Goal: Task Accomplishment & Management: Use online tool/utility

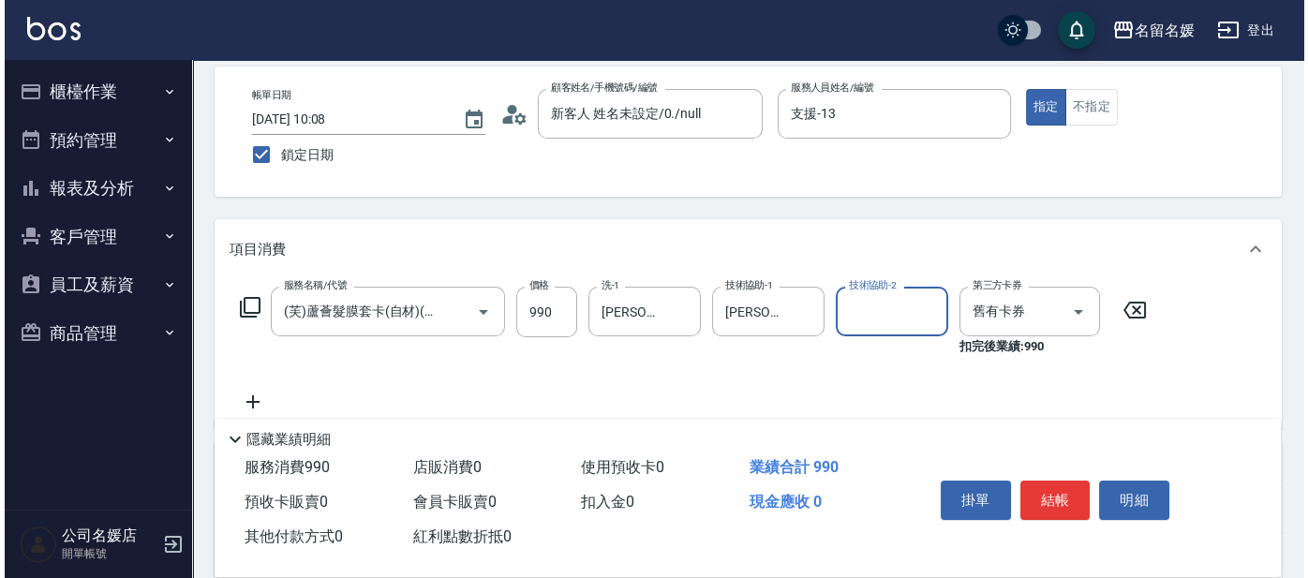
scroll to position [84, 0]
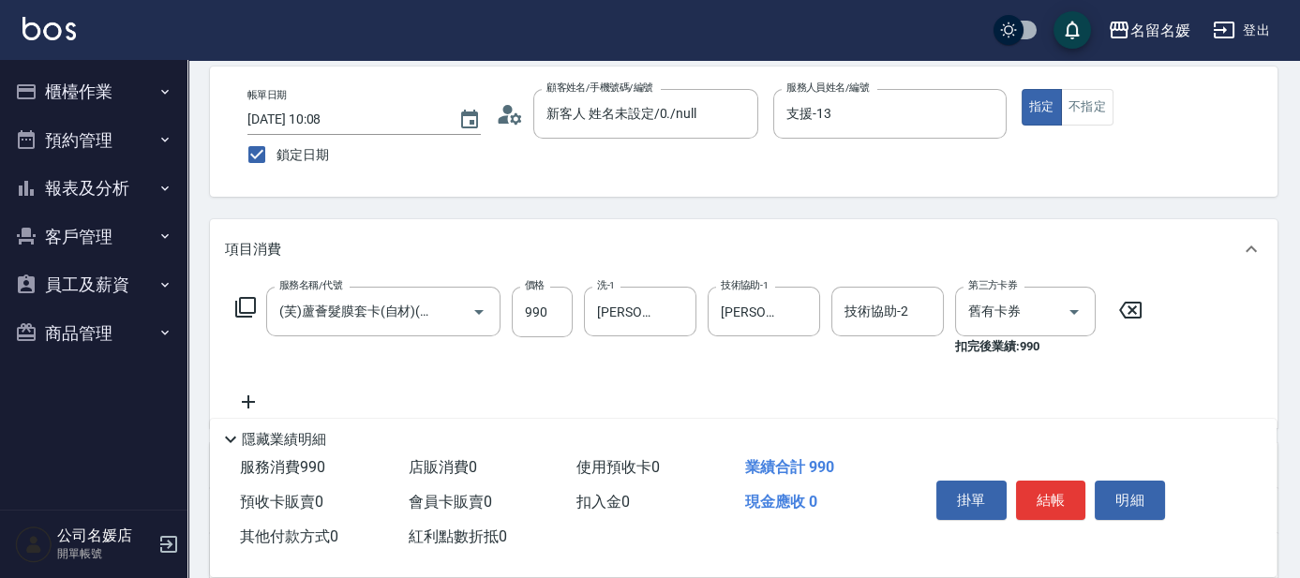
click at [247, 300] on icon at bounding box center [245, 307] width 22 height 22
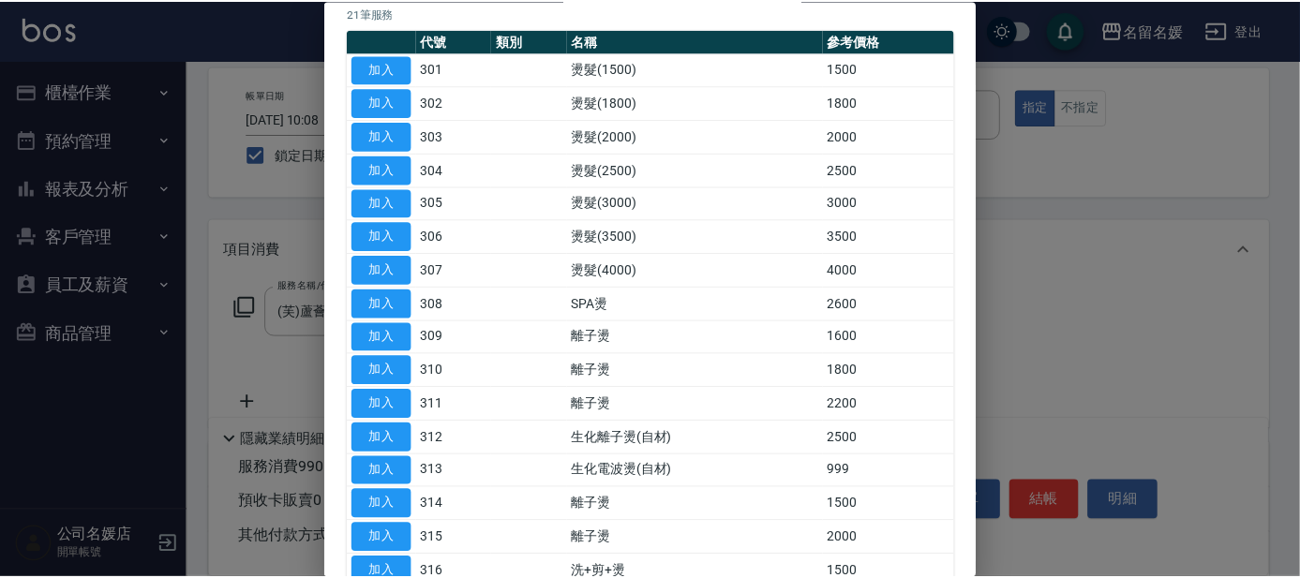
scroll to position [170, 0]
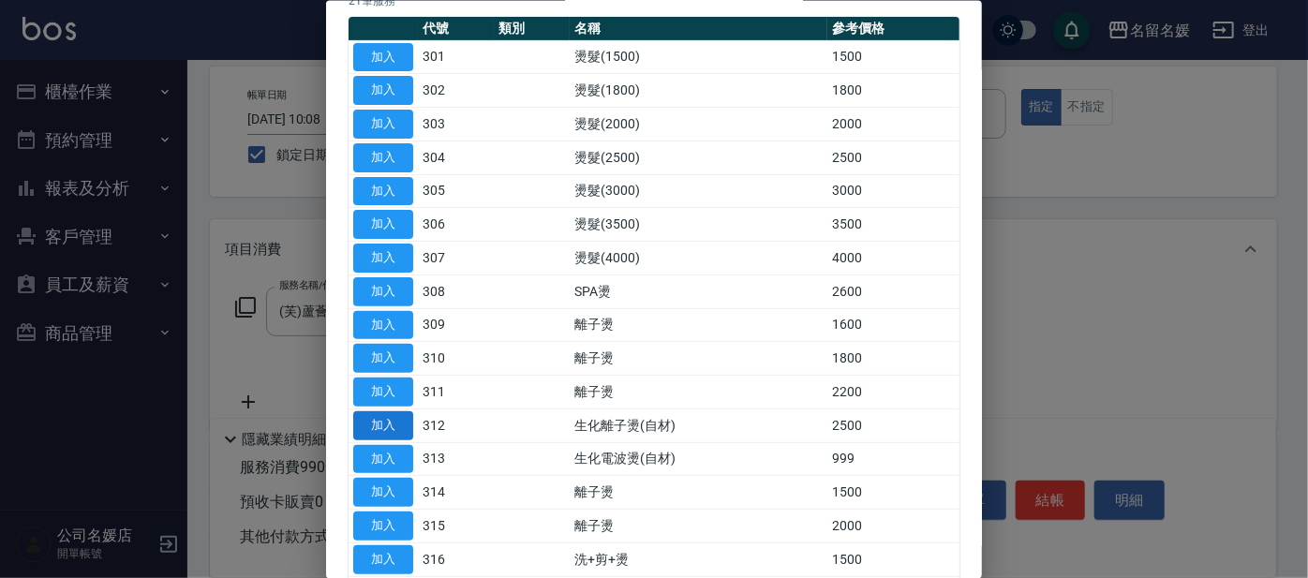
click at [392, 421] on button "加入" at bounding box center [383, 424] width 60 height 29
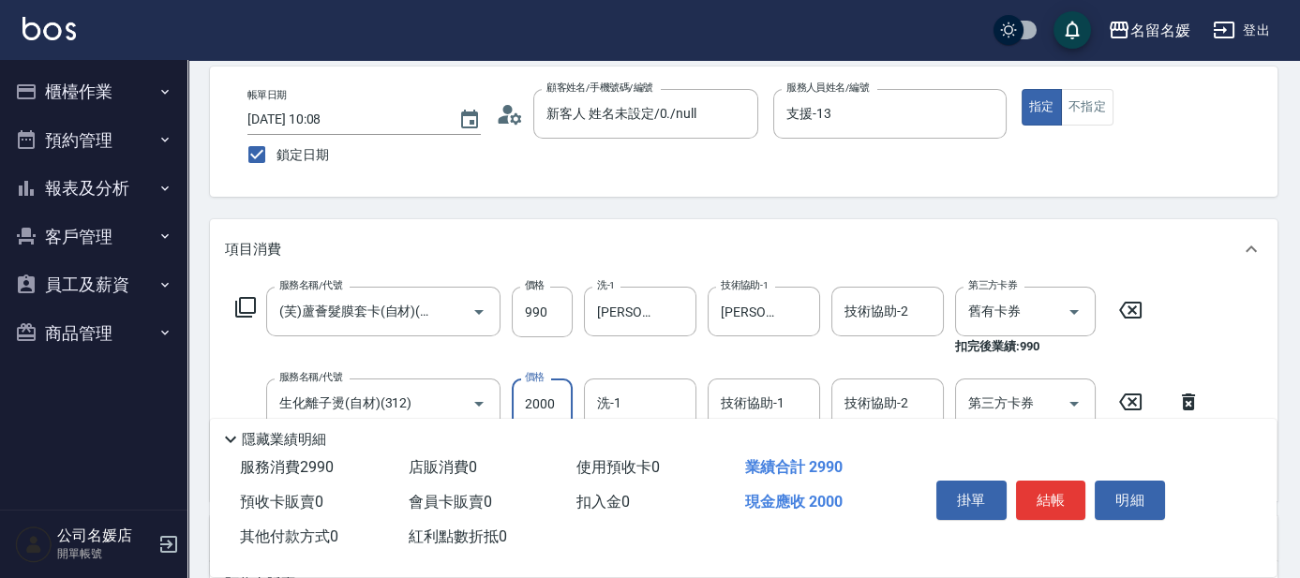
type input "2000"
type input "21"
type input "2"
type input "[PERSON_NAME]-21"
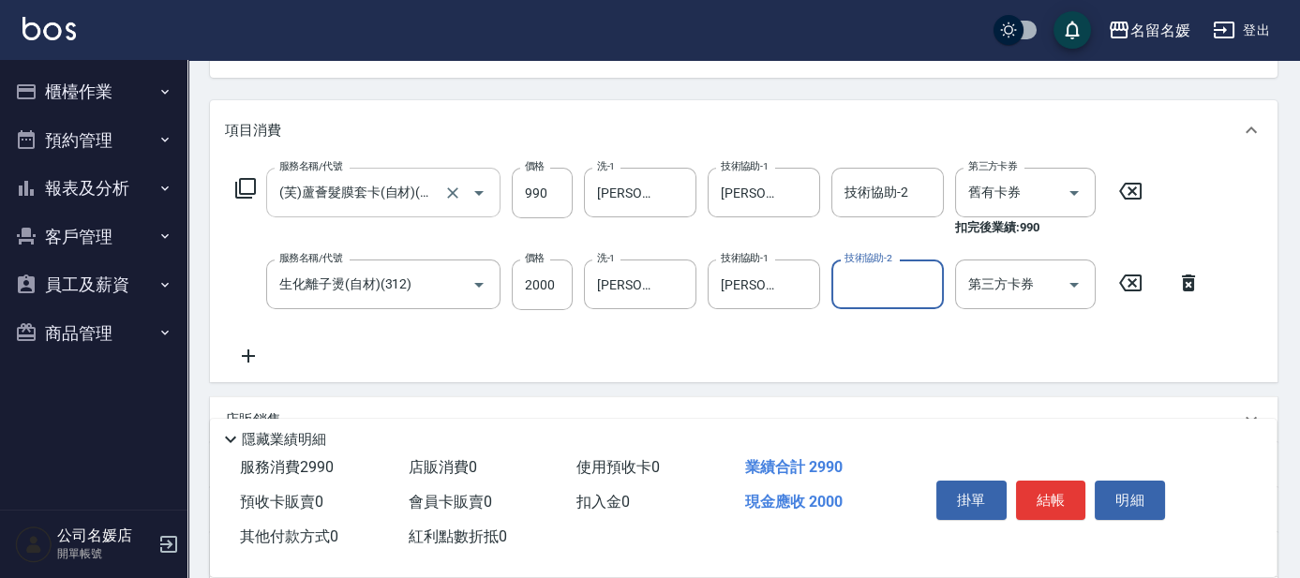
scroll to position [255, 0]
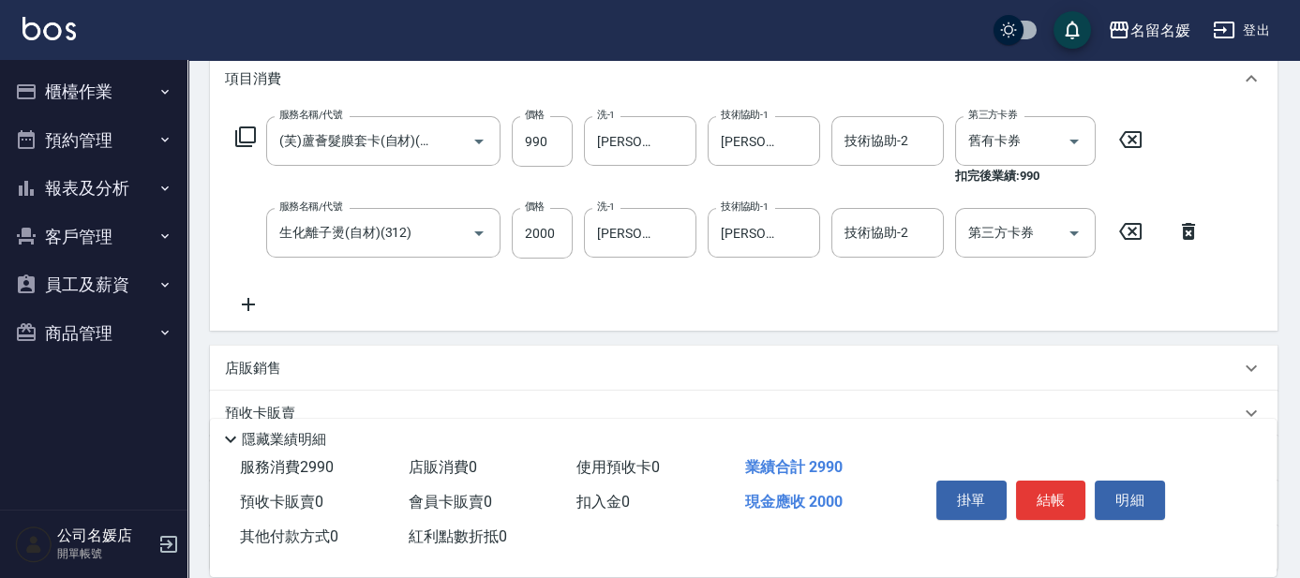
click at [244, 137] on icon at bounding box center [245, 137] width 22 height 22
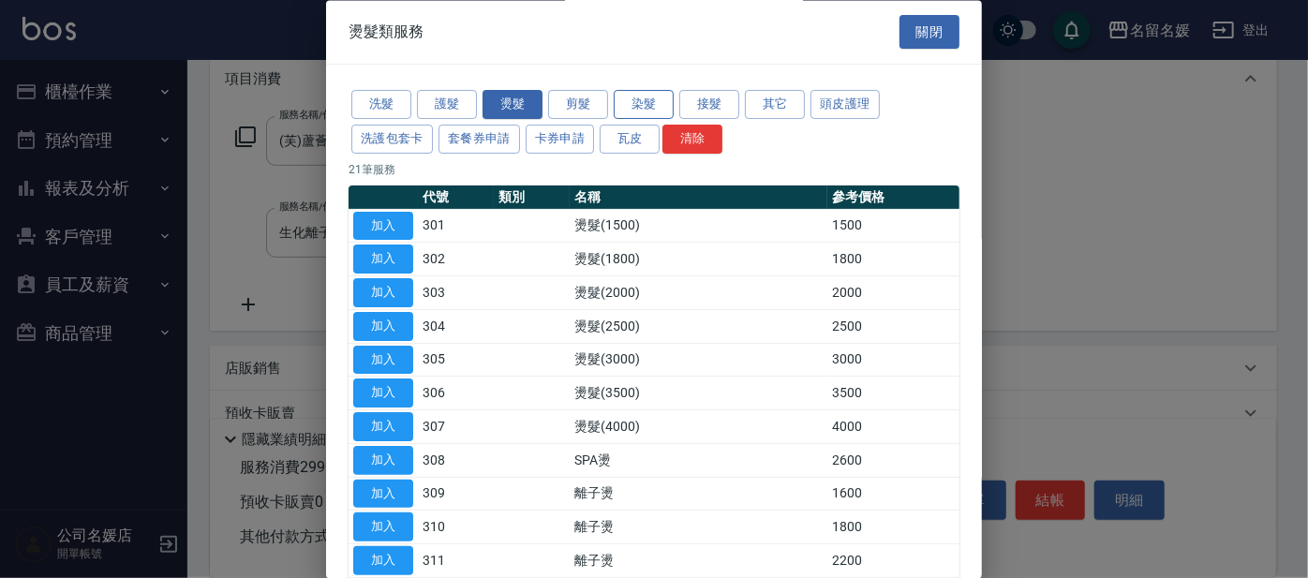
click at [635, 113] on button "染髮" at bounding box center [644, 105] width 60 height 29
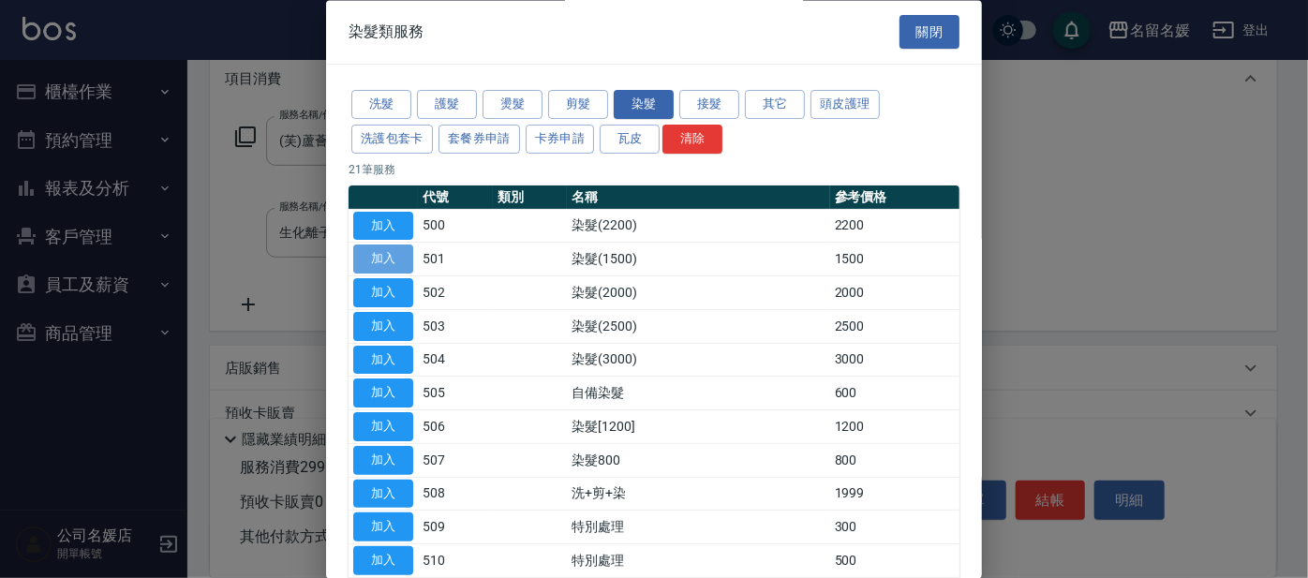
click at [384, 261] on button "加入" at bounding box center [383, 260] width 60 height 29
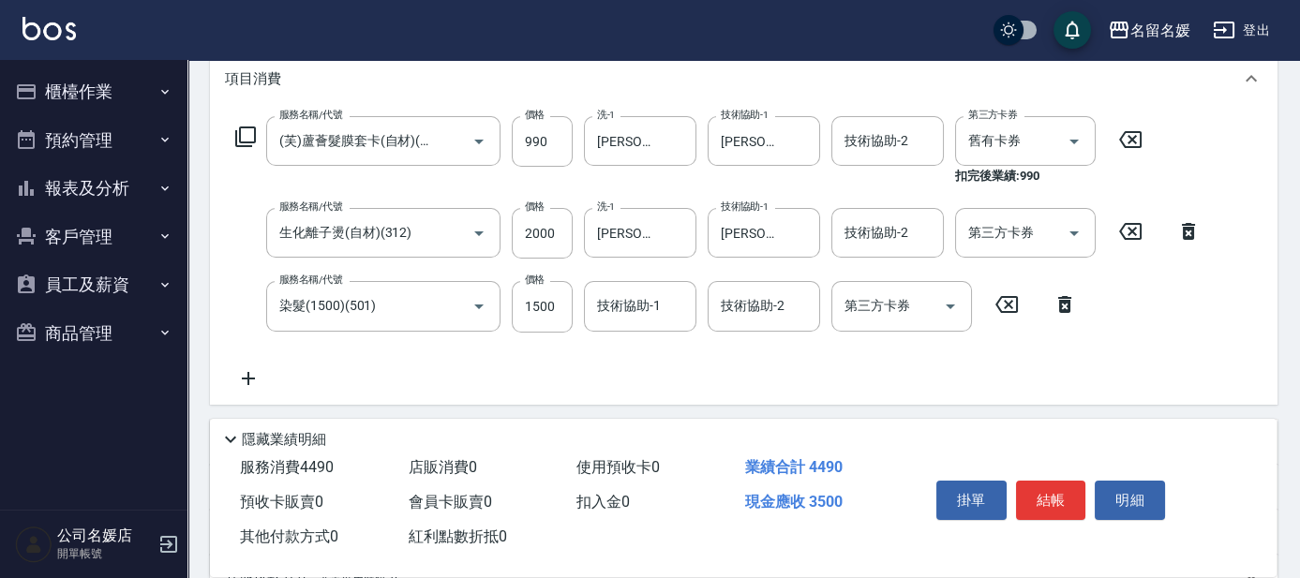
click at [1057, 304] on icon at bounding box center [1064, 304] width 47 height 22
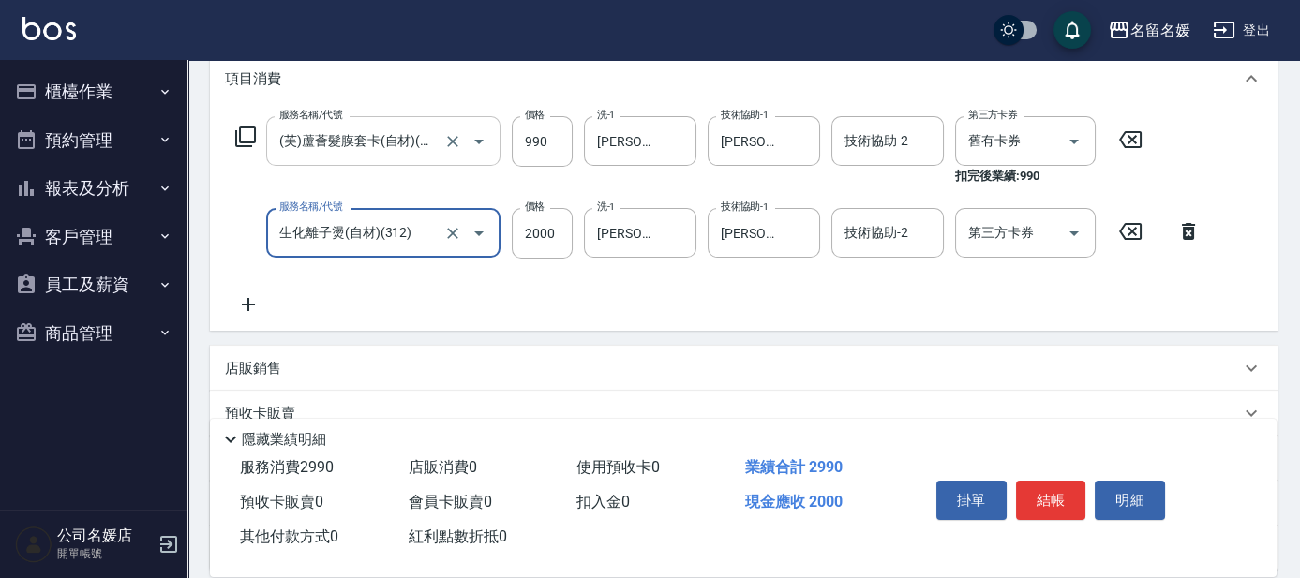
scroll to position [0, 0]
click at [254, 133] on icon at bounding box center [245, 137] width 21 height 21
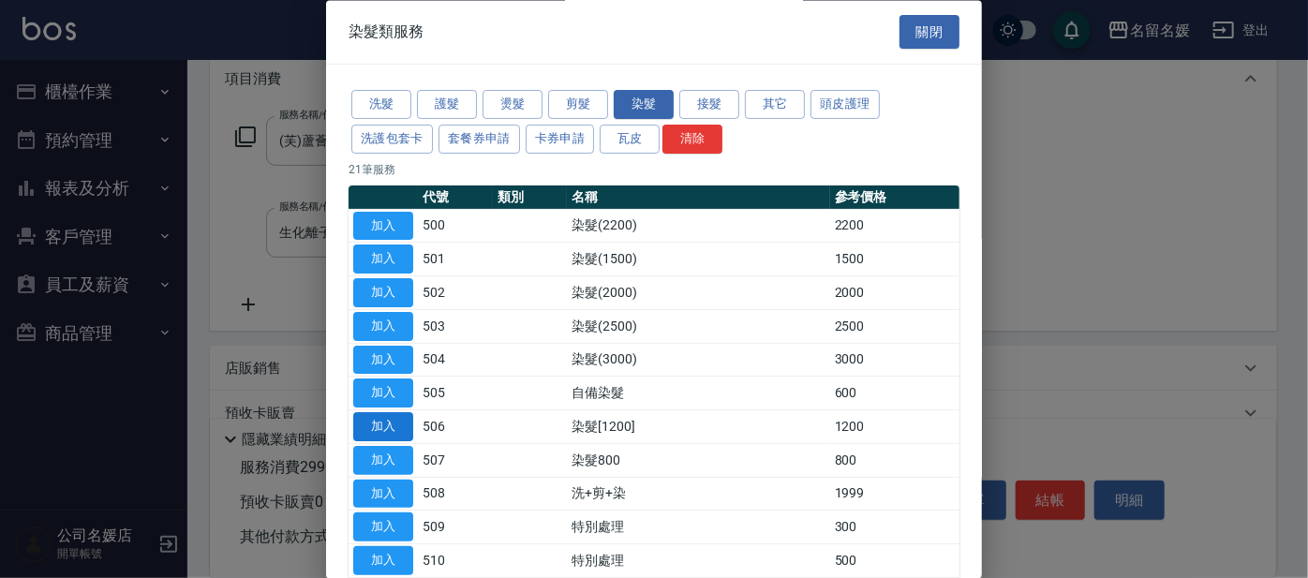
click at [382, 422] on button "加入" at bounding box center [383, 427] width 60 height 29
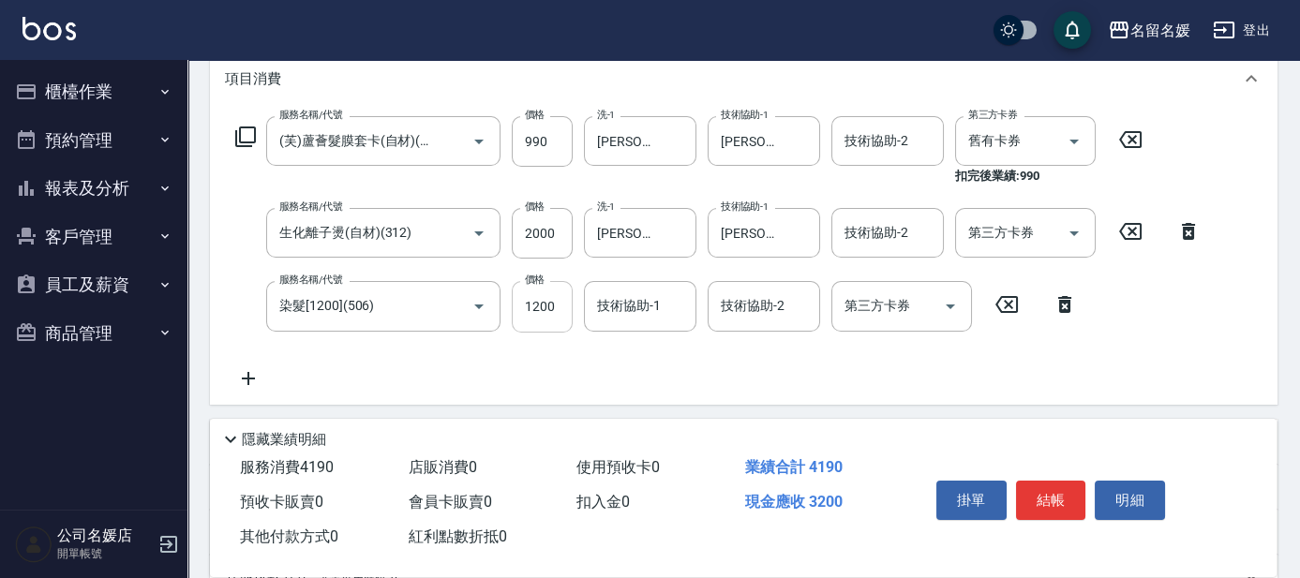
click at [564, 296] on input "1200" at bounding box center [542, 306] width 61 height 51
type input "1000"
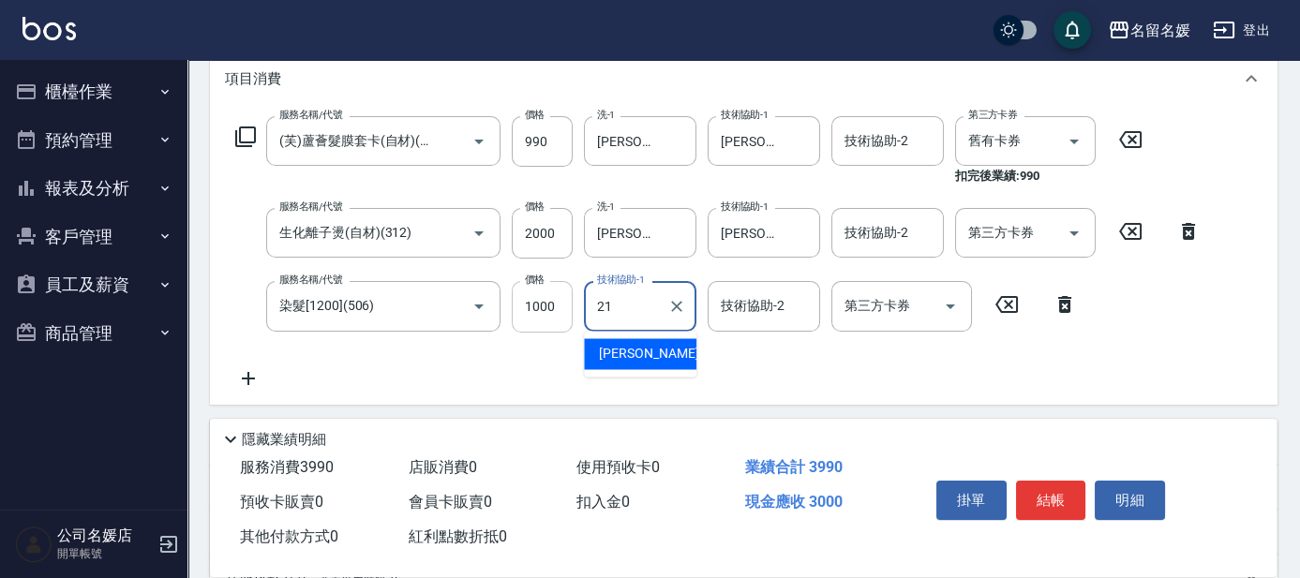
type input "[PERSON_NAME]-21"
